Goal: Understand process/instructions

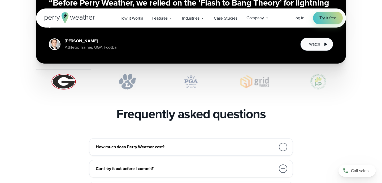
scroll to position [1116, 0]
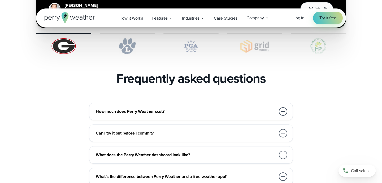
click at [281, 107] on div at bounding box center [283, 111] width 8 height 8
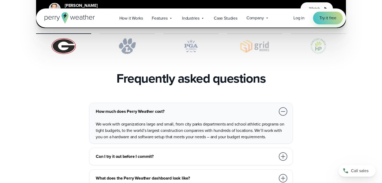
click at [281, 107] on div at bounding box center [283, 111] width 8 height 8
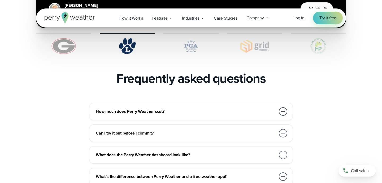
click at [283, 129] on div at bounding box center [283, 133] width 8 height 8
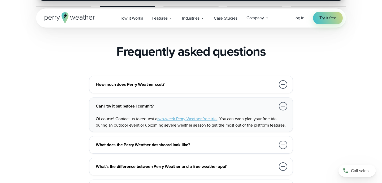
scroll to position [1158, 0]
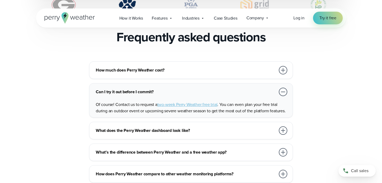
click at [281, 88] on div at bounding box center [283, 92] width 8 height 8
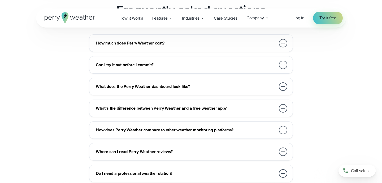
scroll to position [1201, 0]
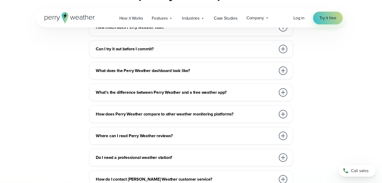
click at [283, 67] on div at bounding box center [283, 71] width 8 height 8
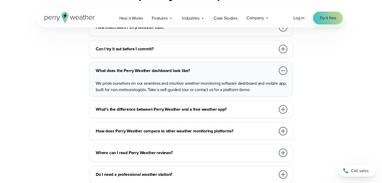
click at [283, 67] on div at bounding box center [283, 71] width 8 height 8
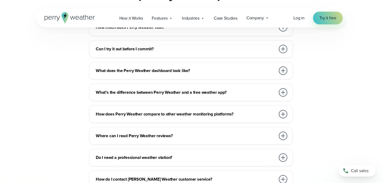
click at [282, 88] on div at bounding box center [283, 92] width 8 height 8
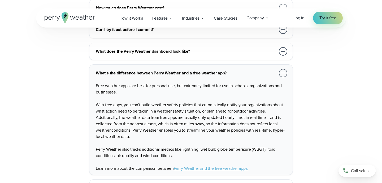
scroll to position [1219, 0]
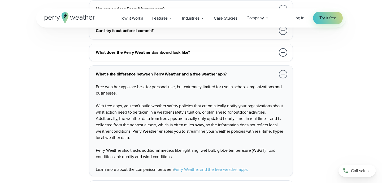
click at [281, 70] on div at bounding box center [283, 74] width 8 height 8
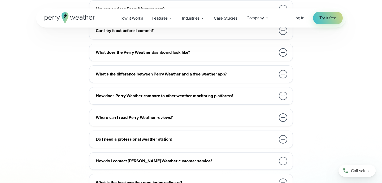
click at [285, 92] on div at bounding box center [283, 96] width 8 height 8
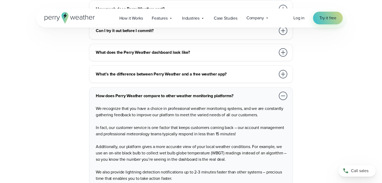
click at [285, 92] on div at bounding box center [283, 96] width 8 height 8
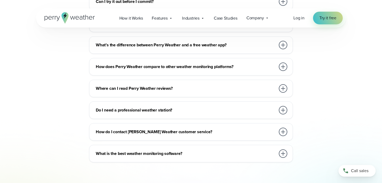
scroll to position [1259, 0]
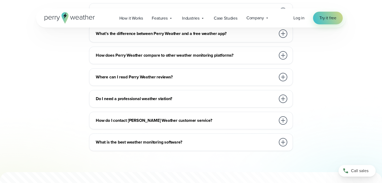
click at [283, 95] on div at bounding box center [283, 99] width 8 height 8
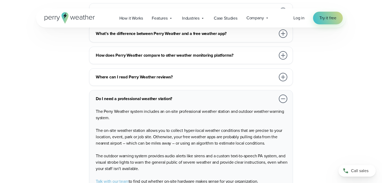
click at [283, 95] on div at bounding box center [283, 99] width 8 height 8
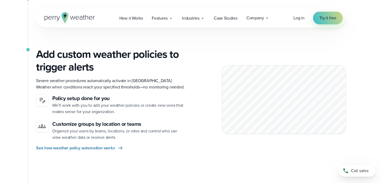
scroll to position [0, 0]
